Goal: Task Accomplishment & Management: Use online tool/utility

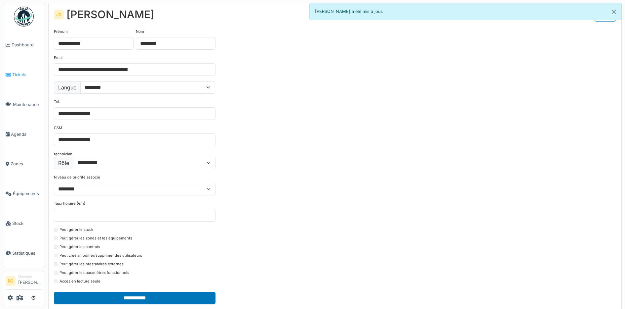
click at [18, 75] on span "Tickets" at bounding box center [27, 74] width 30 height 6
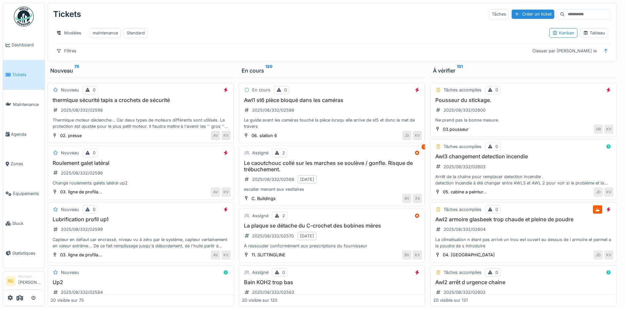
click at [133, 112] on div "thermique sécurité tapis a crochets de sécurité 2025/08/332/02598 Thermique mot…" at bounding box center [141, 113] width 180 height 33
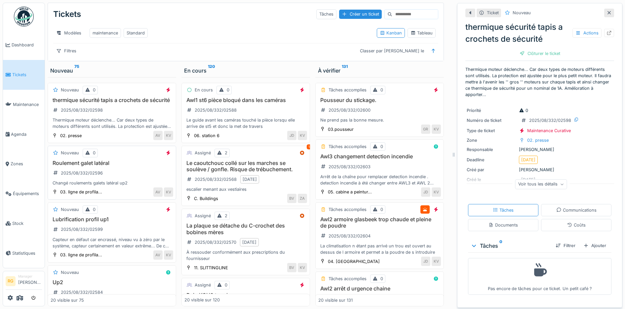
click at [118, 186] on div "Roulement galet latéral 2025/08/332/02596 Changé roulements galets latéral up2" at bounding box center [112, 173] width 123 height 26
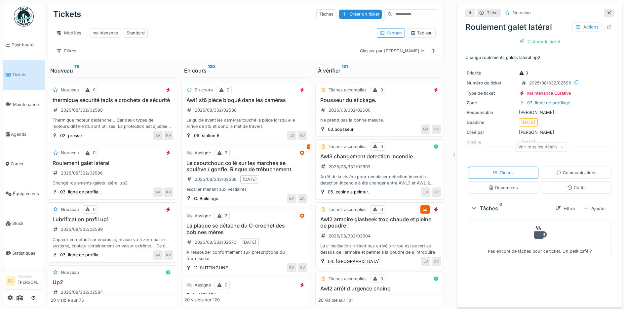
click at [550, 147] on div "Voir tous les détails" at bounding box center [542, 147] width 52 height 10
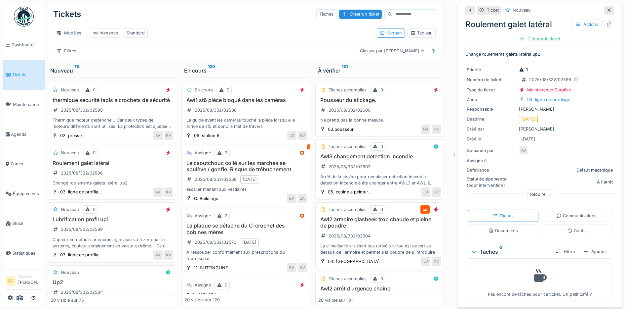
scroll to position [4, 0]
click at [504, 231] on div "Documents" at bounding box center [503, 229] width 29 height 6
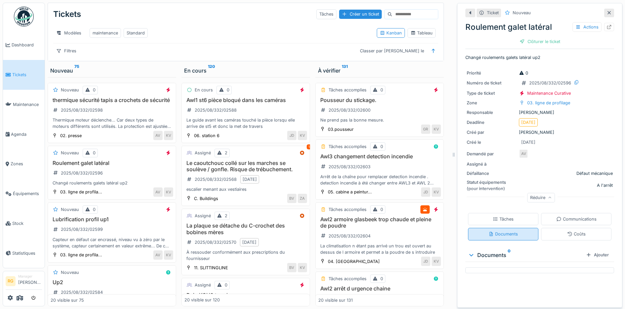
scroll to position [0, 0]
click at [503, 216] on div "Tâches" at bounding box center [503, 219] width 21 height 6
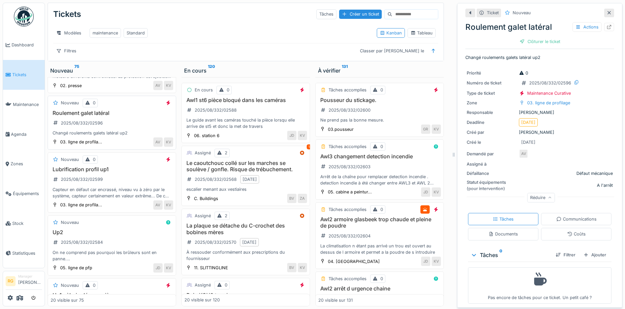
scroll to position [83, 0]
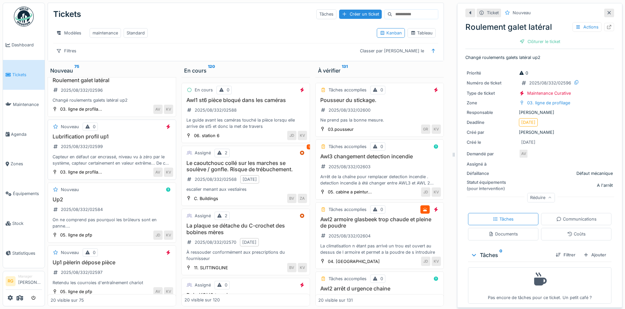
click at [118, 157] on div "Lubrification profil up1 2025/08/332/02599 Capteur en défaut car encrassé, nive…" at bounding box center [112, 149] width 123 height 33
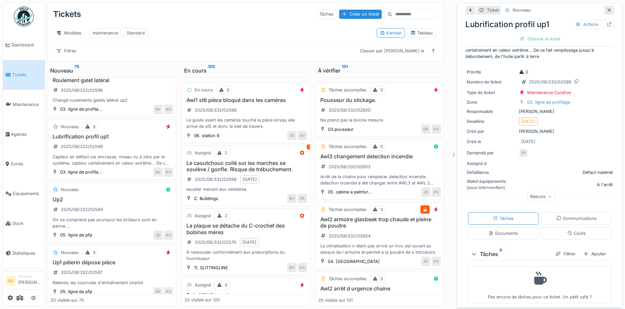
scroll to position [17, 0]
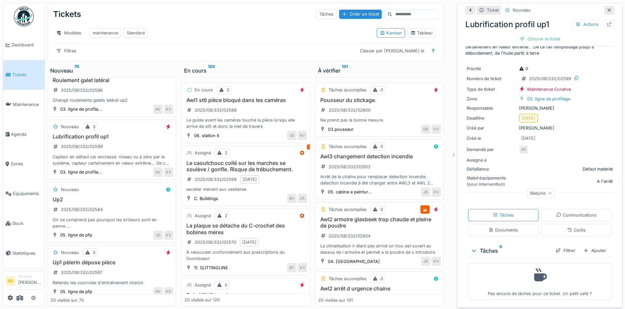
click at [125, 222] on div "Up2 2025/08/332/02584 On ne comprend pas pourquoi les brûleurs sont en panne. I…" at bounding box center [112, 212] width 123 height 33
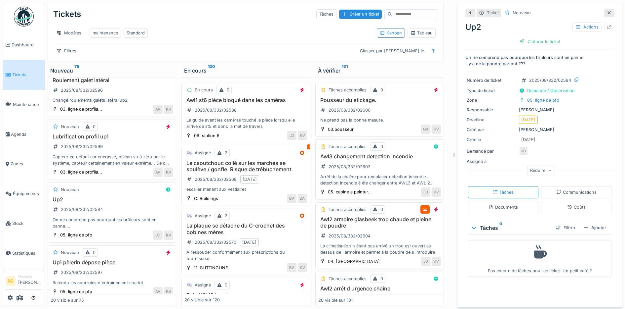
scroll to position [6, 0]
click at [496, 204] on div "Documents" at bounding box center [503, 207] width 29 height 6
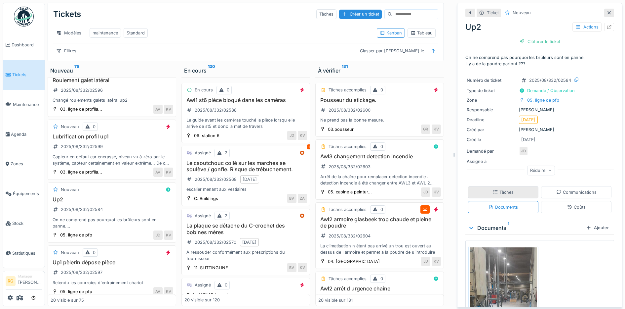
click at [506, 189] on div "Tâches" at bounding box center [503, 192] width 21 height 6
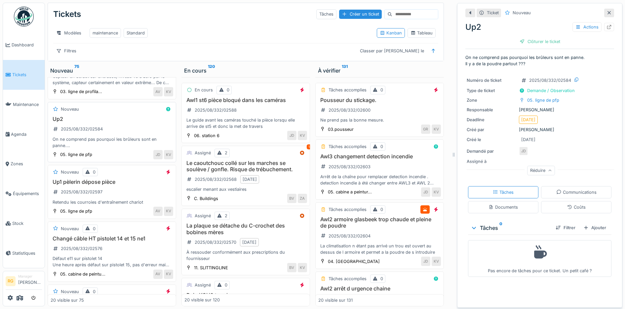
scroll to position [207, 0]
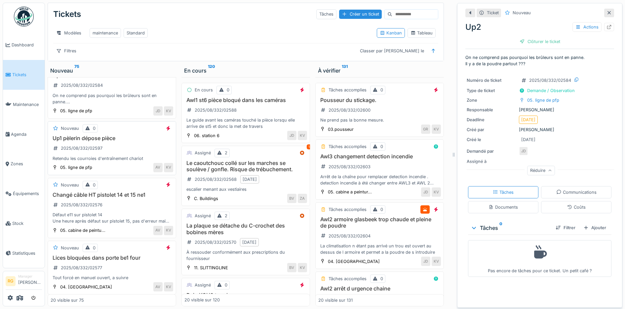
click at [117, 153] on div "Up1 pèlerin dépose pièce 2025/08/332/02597 Retendu les courroies d'entraînement…" at bounding box center [112, 148] width 123 height 26
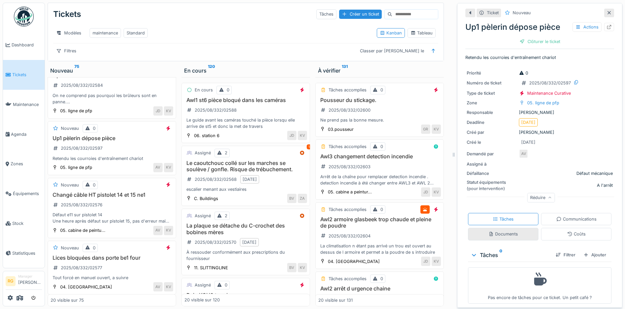
click at [509, 231] on div "Documents" at bounding box center [503, 234] width 29 height 6
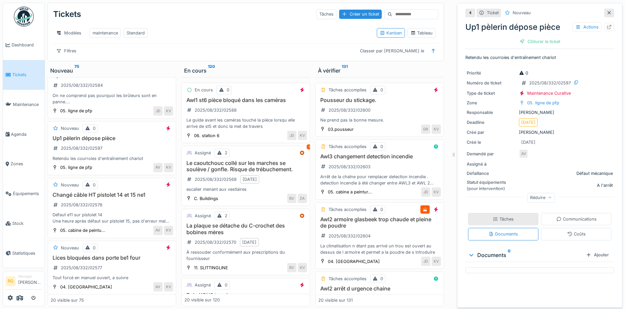
click at [505, 216] on div "Tâches" at bounding box center [503, 219] width 21 height 6
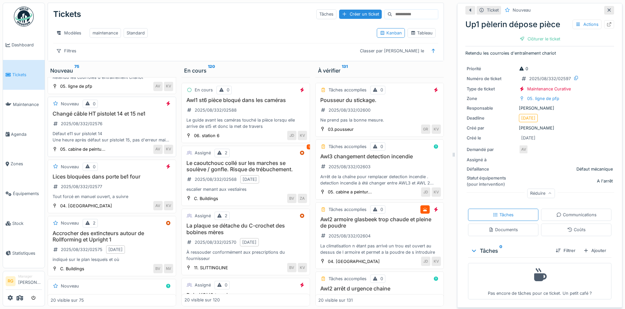
scroll to position [289, 0]
click at [119, 197] on div "Lices bloquées dans porte be1 four 2025/08/332/02577 Tout forcé en manuel ouver…" at bounding box center [112, 185] width 123 height 26
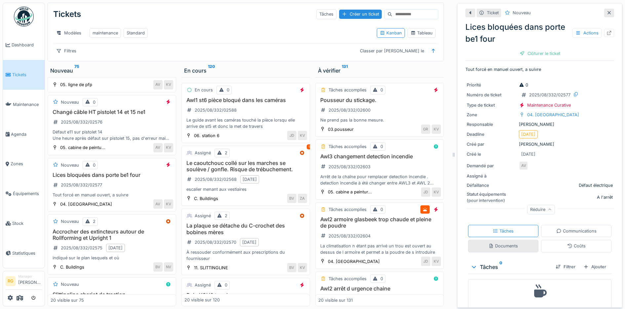
click at [500, 249] on div "Documents" at bounding box center [503, 245] width 29 height 6
click at [499, 228] on div "Tâches" at bounding box center [503, 231] width 21 height 6
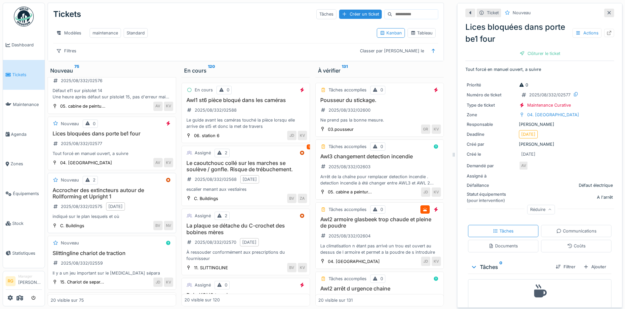
scroll to position [372, 0]
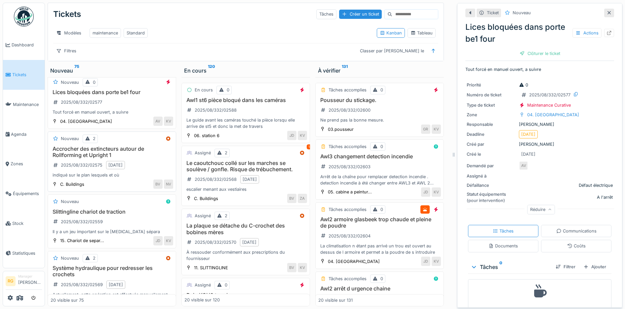
click at [145, 170] on div "Accrocher des extincteurs autour de Rollforming et Upright 1 2025/08/332/02575 …" at bounding box center [112, 162] width 123 height 33
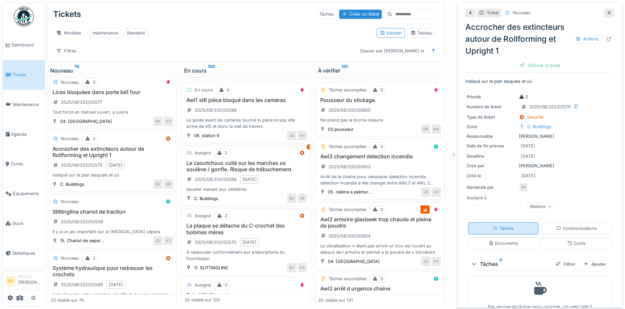
click at [501, 225] on div "Tâches" at bounding box center [503, 228] width 21 height 6
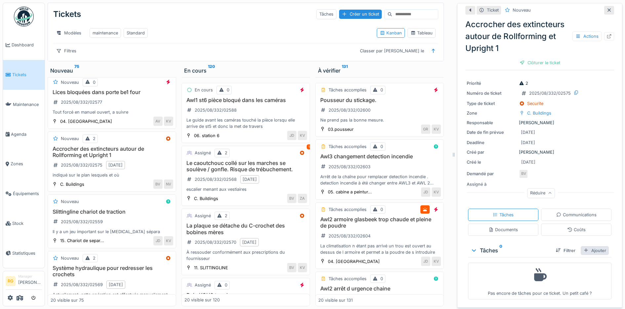
click at [588, 246] on div "Ajouter" at bounding box center [595, 250] width 28 height 9
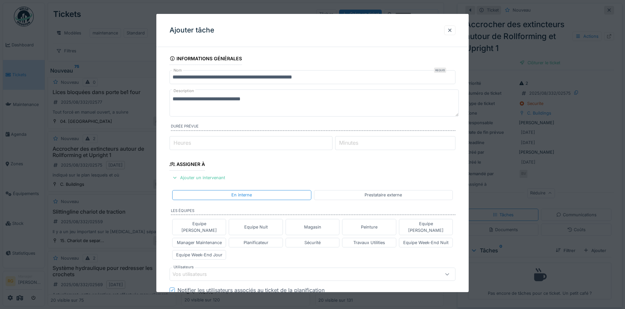
click at [262, 98] on textarea "**********" at bounding box center [314, 102] width 289 height 27
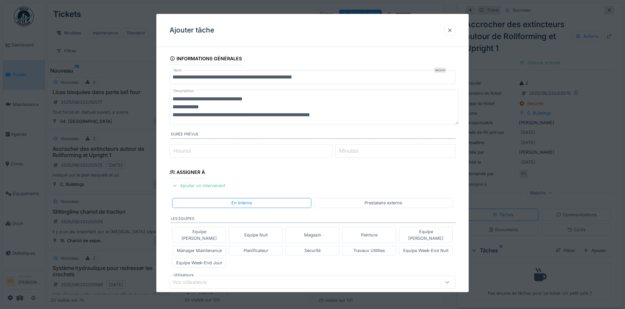
scroll to position [0, 0]
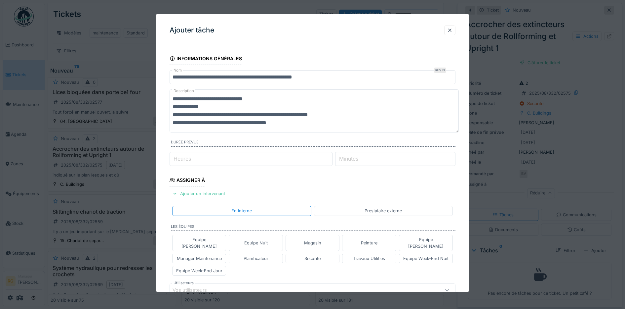
type textarea "**********"
click at [203, 158] on input "Heures" at bounding box center [251, 159] width 163 height 14
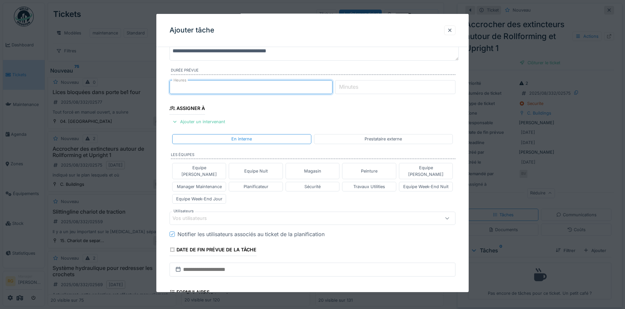
scroll to position [83, 0]
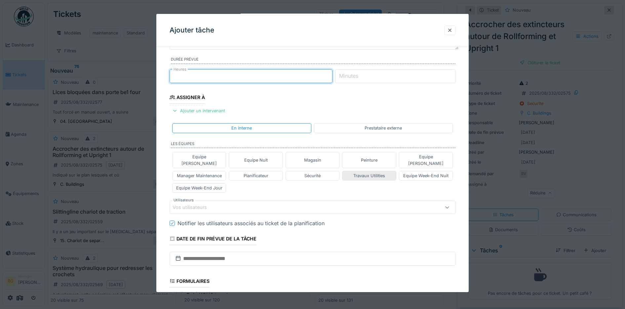
type input "*"
click at [375, 172] on div "Travaux Utilities" at bounding box center [370, 175] width 32 height 6
type input "****"
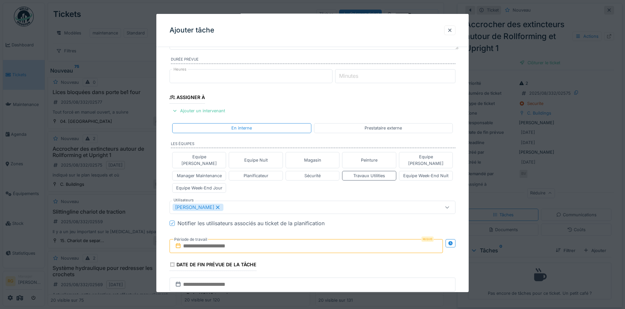
click at [216, 240] on input "text" at bounding box center [307, 246] width 274 height 14
click at [309, 212] on div "21" at bounding box center [307, 217] width 9 height 10
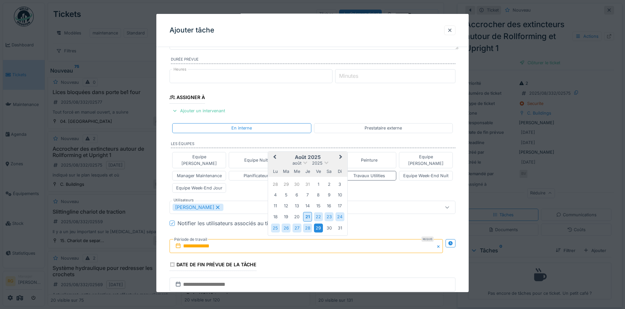
click at [319, 223] on div "29" at bounding box center [318, 227] width 9 height 9
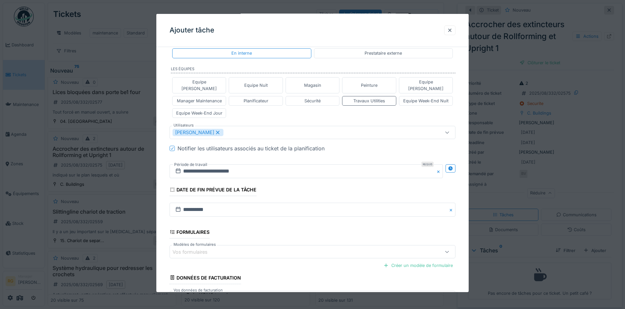
scroll to position [200, 0]
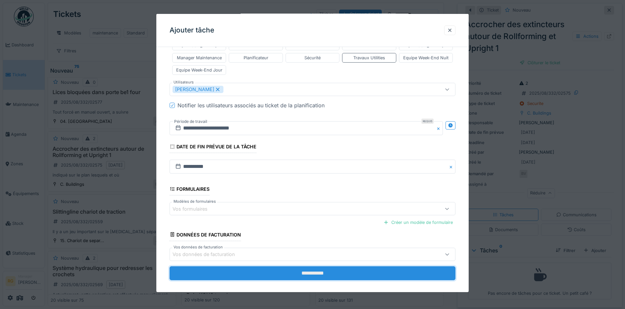
click at [311, 267] on input "**********" at bounding box center [313, 273] width 286 height 14
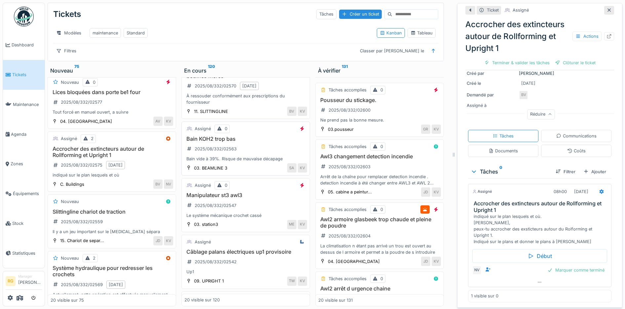
scroll to position [207, 0]
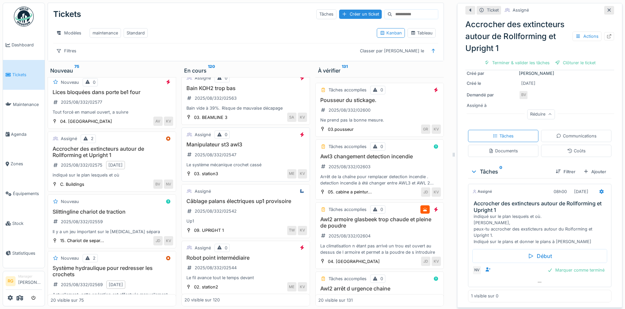
click at [244, 152] on div "Manipulateur st3 awl3 2025/08/332/02547 Le système mécanique crochet cassé" at bounding box center [246, 154] width 123 height 26
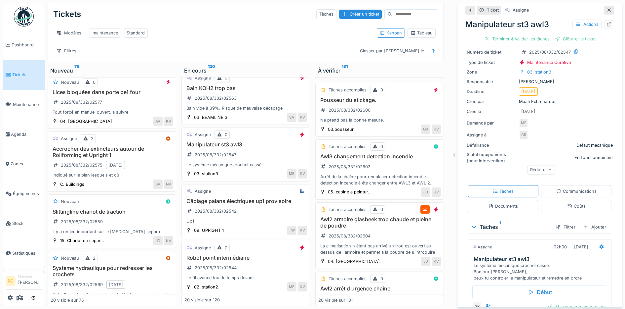
scroll to position [67, 0]
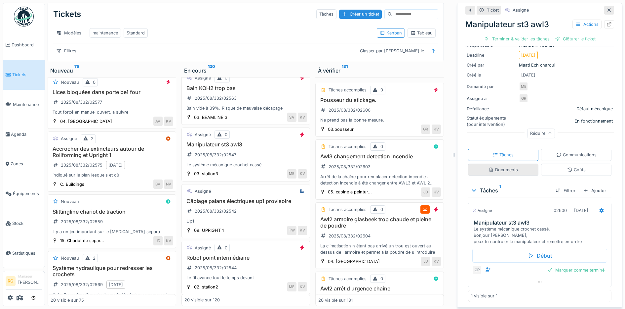
click at [497, 166] on div "Documents" at bounding box center [503, 169] width 29 height 6
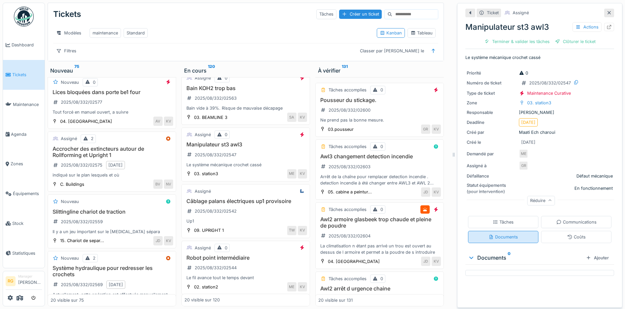
scroll to position [0, 0]
click at [495, 219] on div "Tâches" at bounding box center [503, 222] width 21 height 6
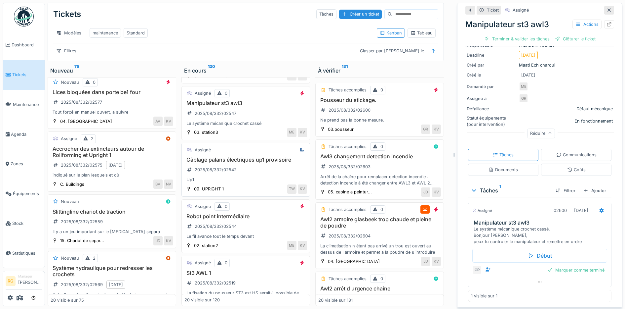
scroll to position [289, 0]
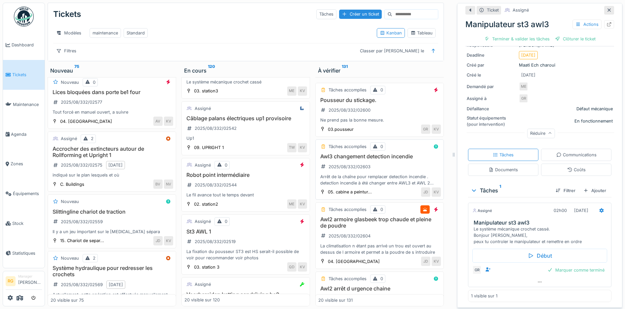
click at [378, 165] on div "Awl3 changement detection incendie 2025/08/332/02603 Arrêt de la chaîne pour re…" at bounding box center [379, 169] width 123 height 33
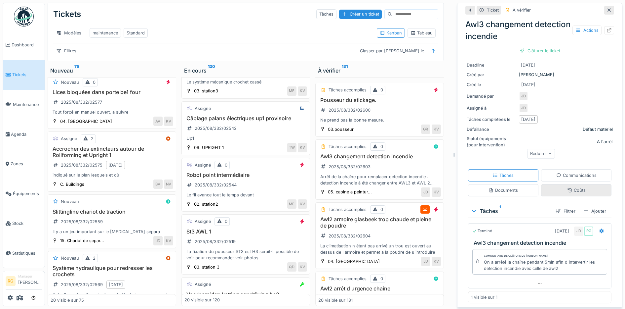
scroll to position [96, 0]
click at [394, 236] on div "Awl2 armoire glasbeek trop chaude et pleine de poudre 2025/08/332/02604 La clim…" at bounding box center [379, 235] width 123 height 39
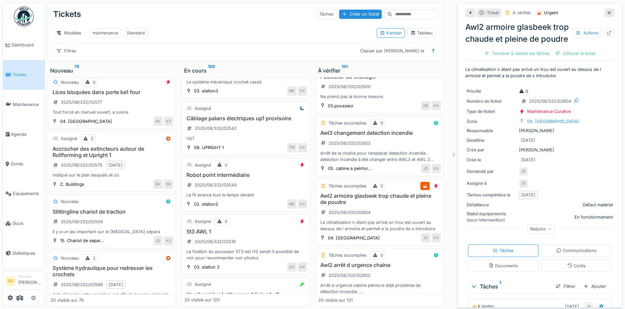
scroll to position [41, 0]
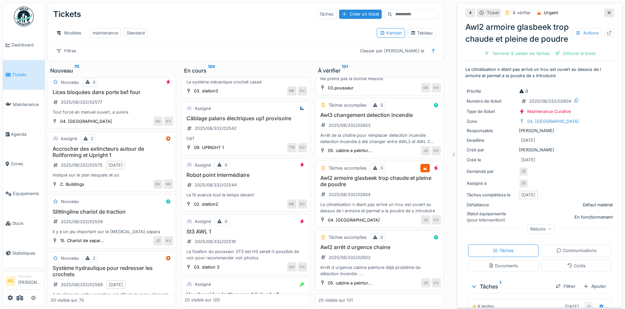
click at [391, 259] on div "Awl2 arrêt d urgence chaine 2025/08/332/02602 Arrêt d urgence cabine peinture d…" at bounding box center [379, 260] width 123 height 33
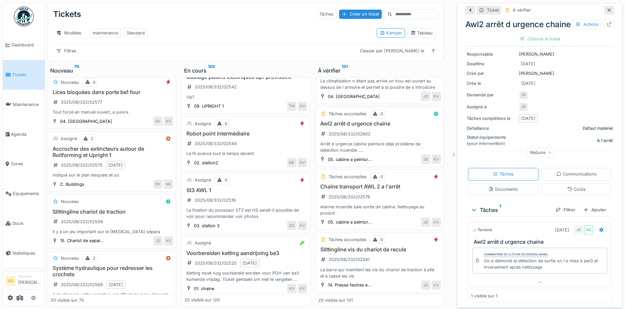
scroll to position [165, 0]
click at [388, 193] on div "Chaine transport AWL 2 a l'arrêt 2025/08/332/02578 Alarme incendie sale sortie …" at bounding box center [379, 199] width 123 height 33
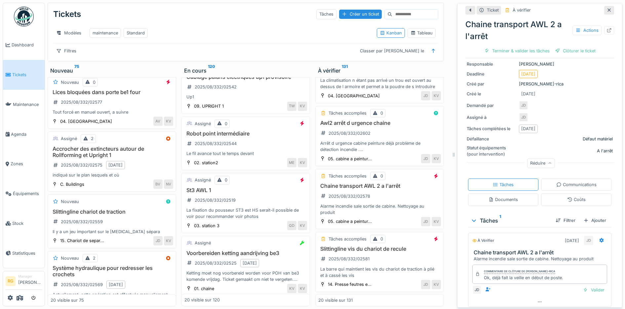
scroll to position [80, 0]
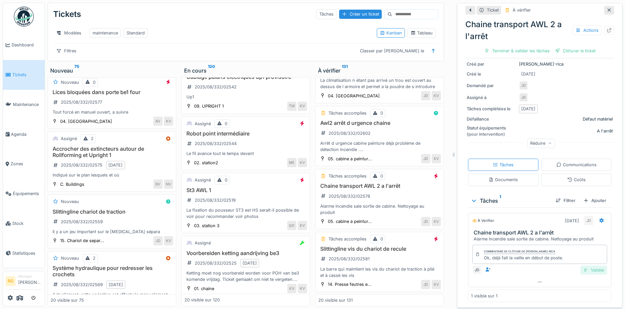
click at [581, 265] on div "Valider" at bounding box center [594, 269] width 27 height 9
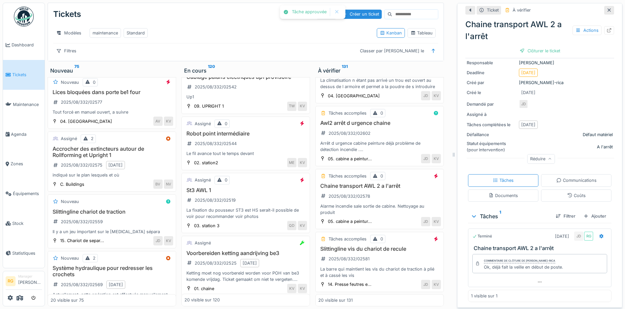
scroll to position [62, 0]
click at [539, 46] on div "Clôturer le ticket" at bounding box center [540, 50] width 46 height 9
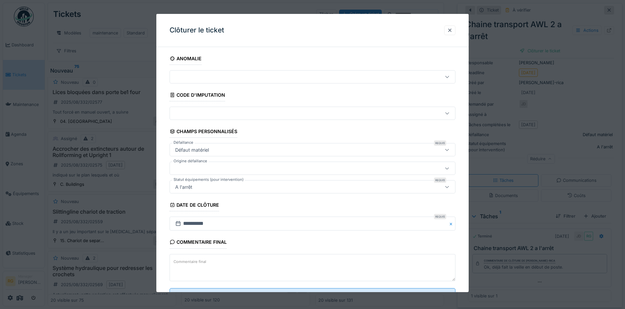
click at [215, 262] on textarea "Commentaire final" at bounding box center [313, 267] width 286 height 27
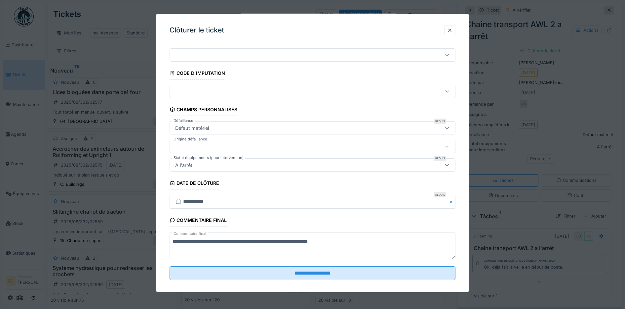
scroll to position [28, 0]
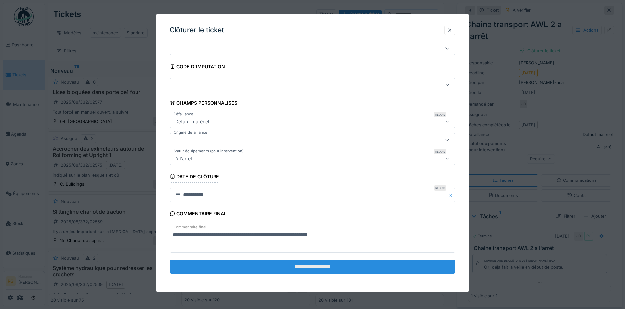
type textarea "**********"
click at [332, 267] on input "**********" at bounding box center [313, 266] width 286 height 14
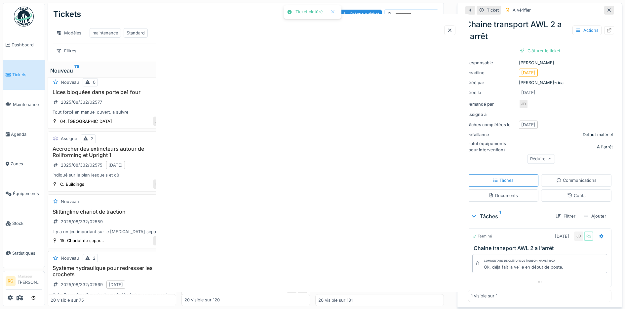
scroll to position [0, 0]
